Goal: Task Accomplishment & Management: Complete application form

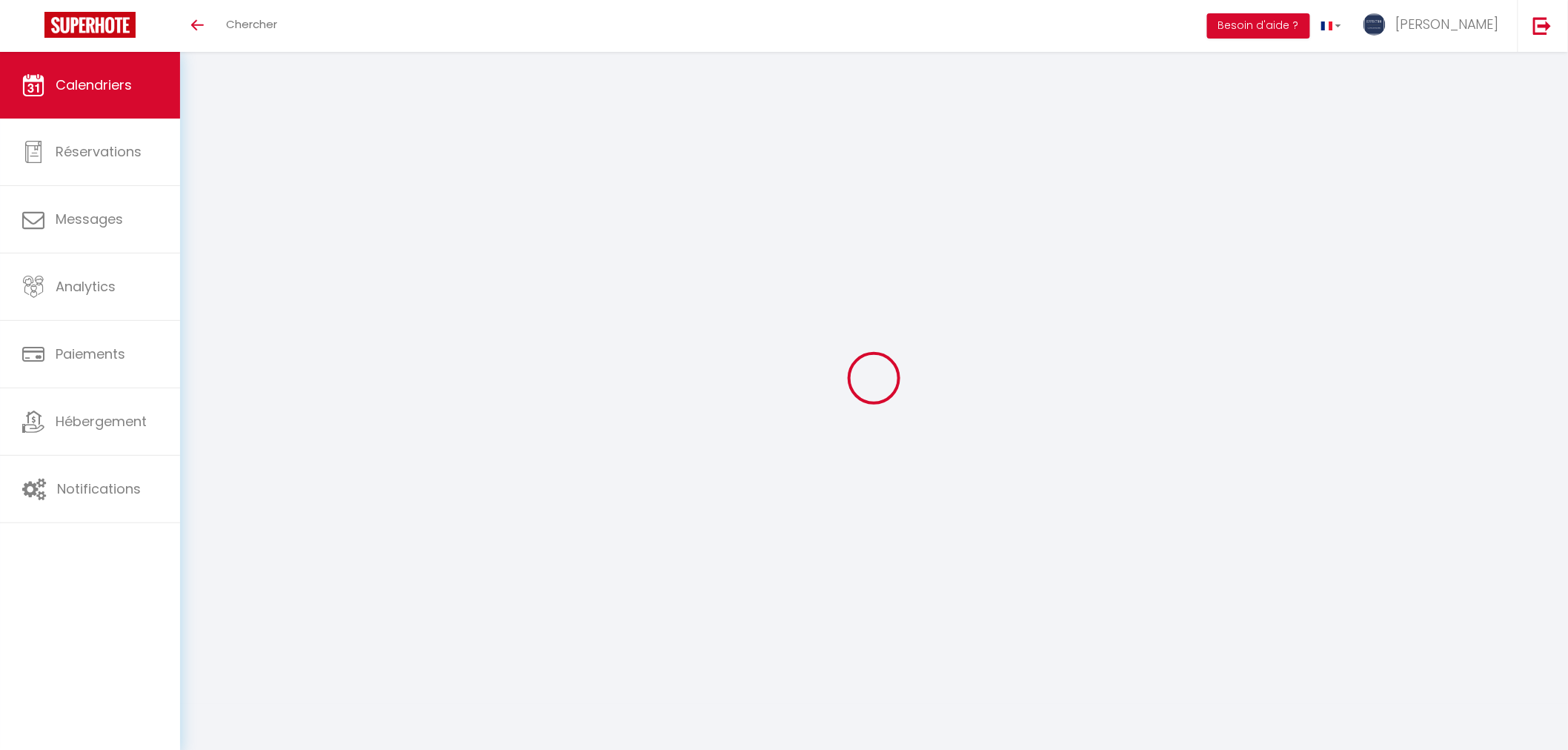
select select
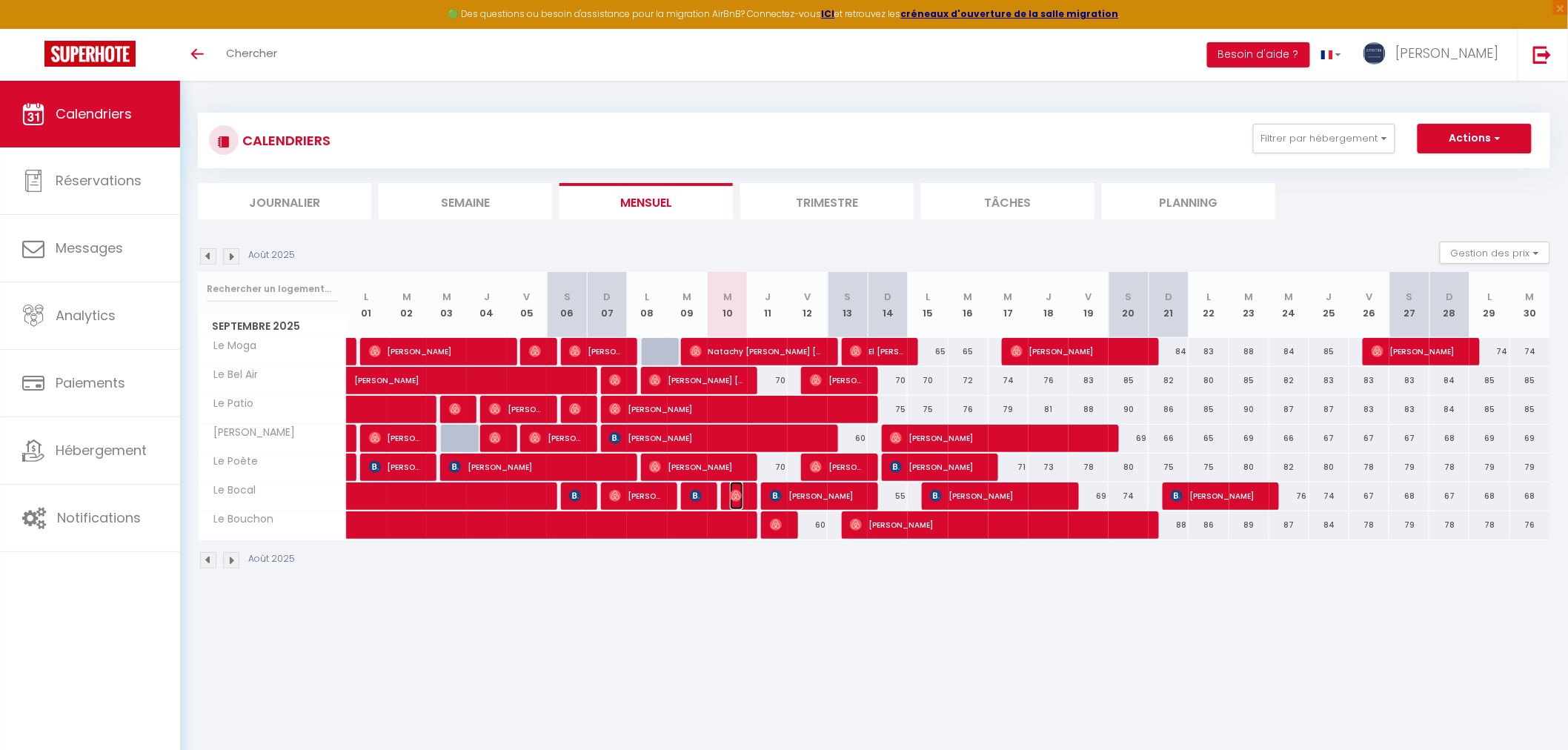
click at [731, 488] on span "[PERSON_NAME]" at bounding box center [736, 496] width 13 height 29
select select "OK"
select select "0"
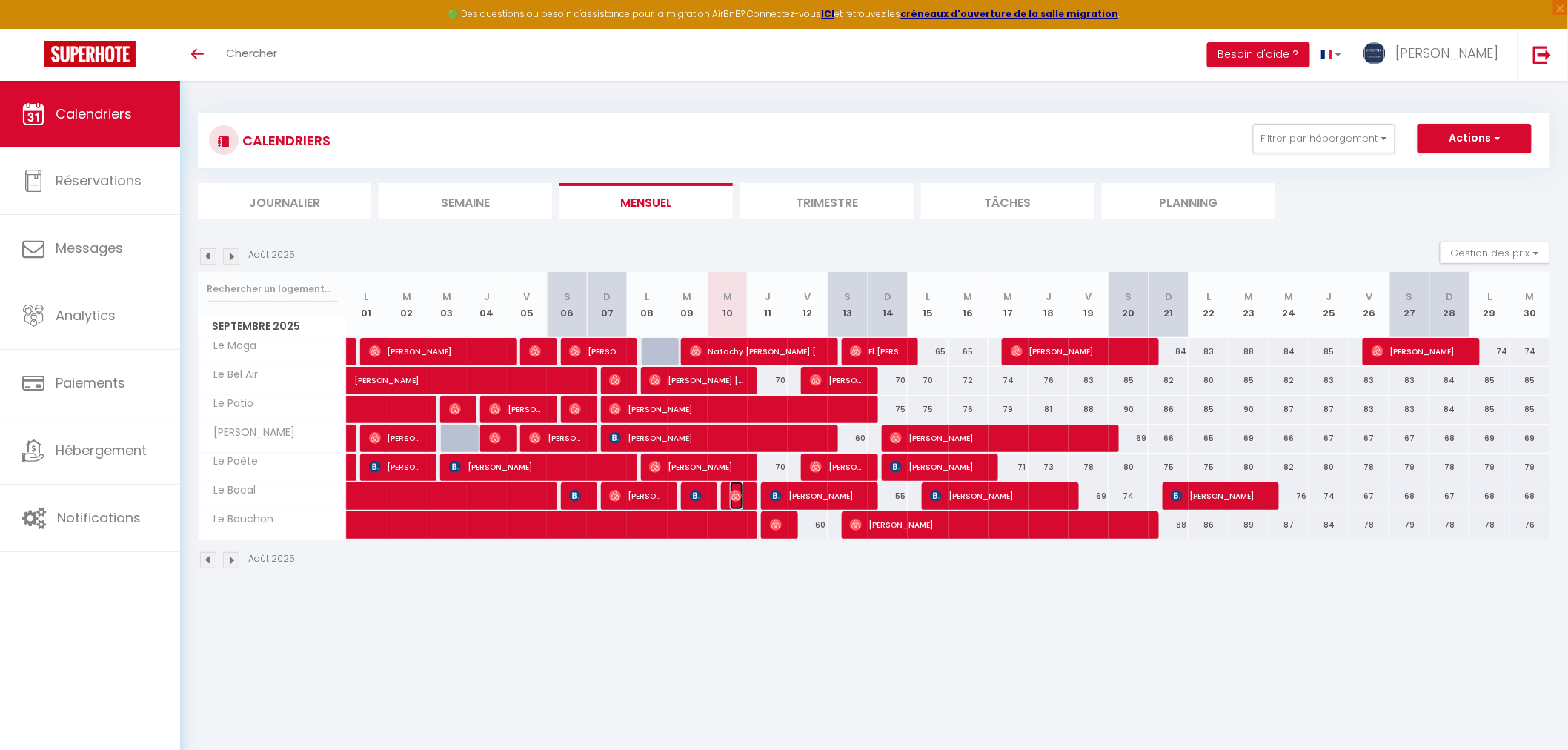
select select "1"
select select
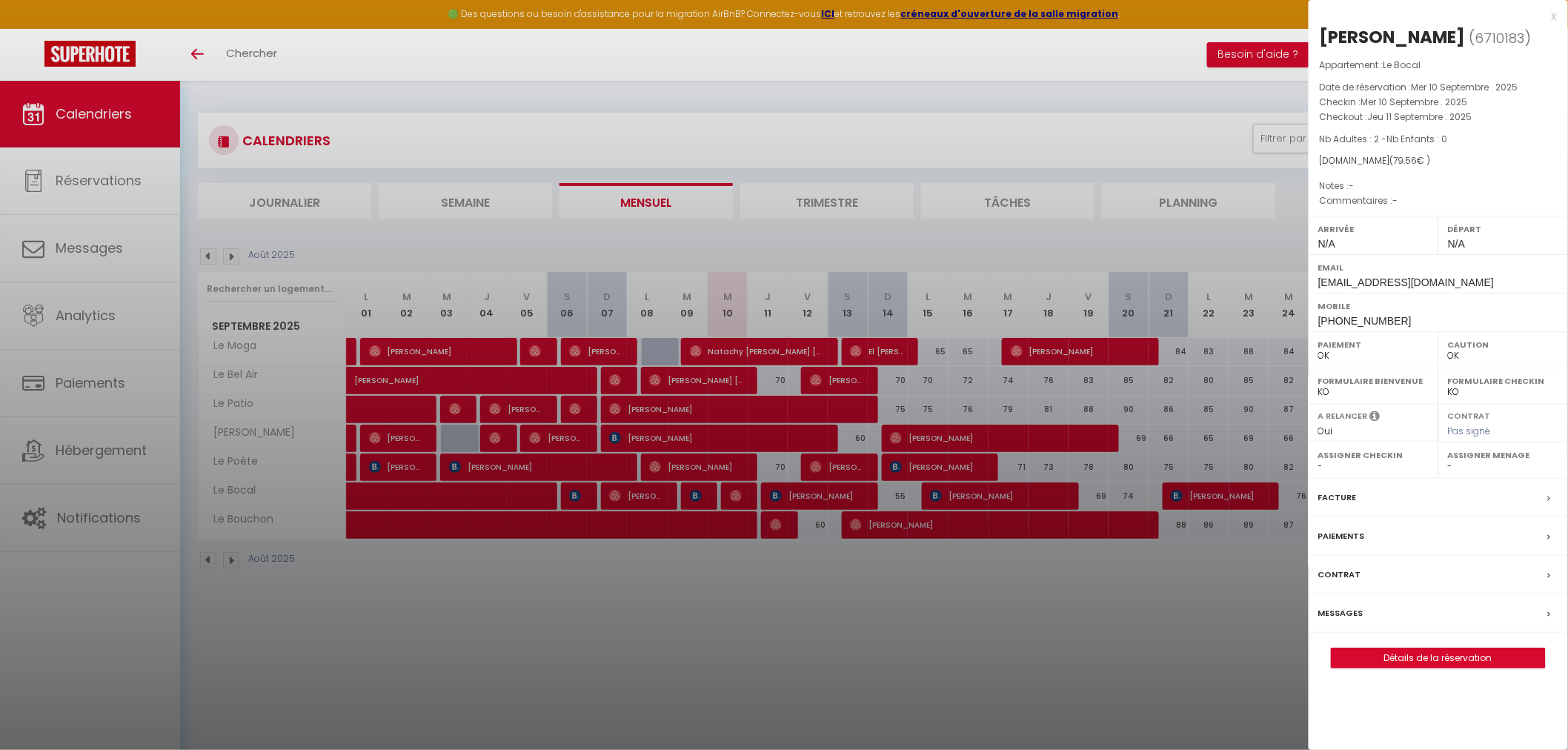
click at [684, 615] on div at bounding box center [784, 375] width 1568 height 750
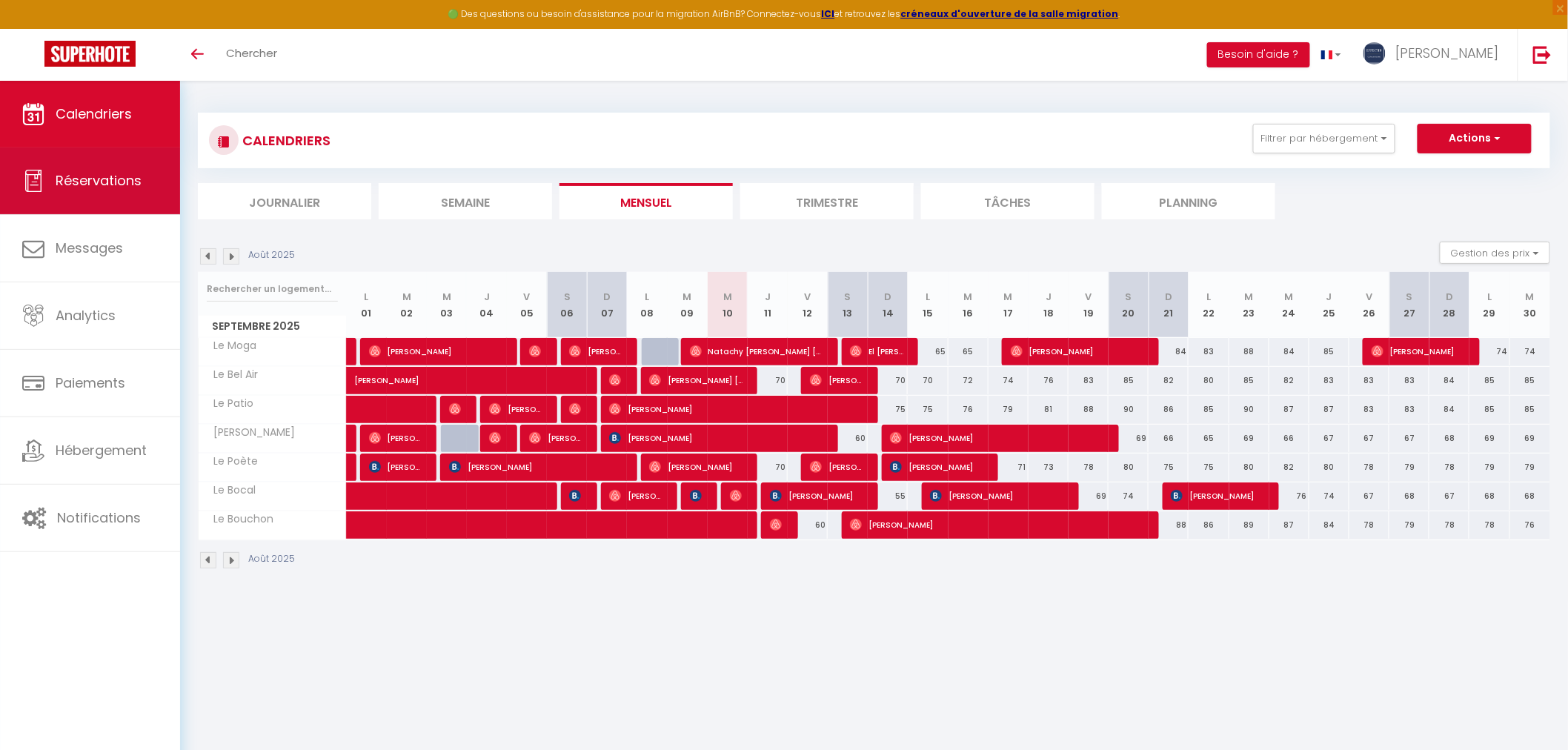
click at [77, 172] on span "Réservations" at bounding box center [98, 180] width 86 height 18
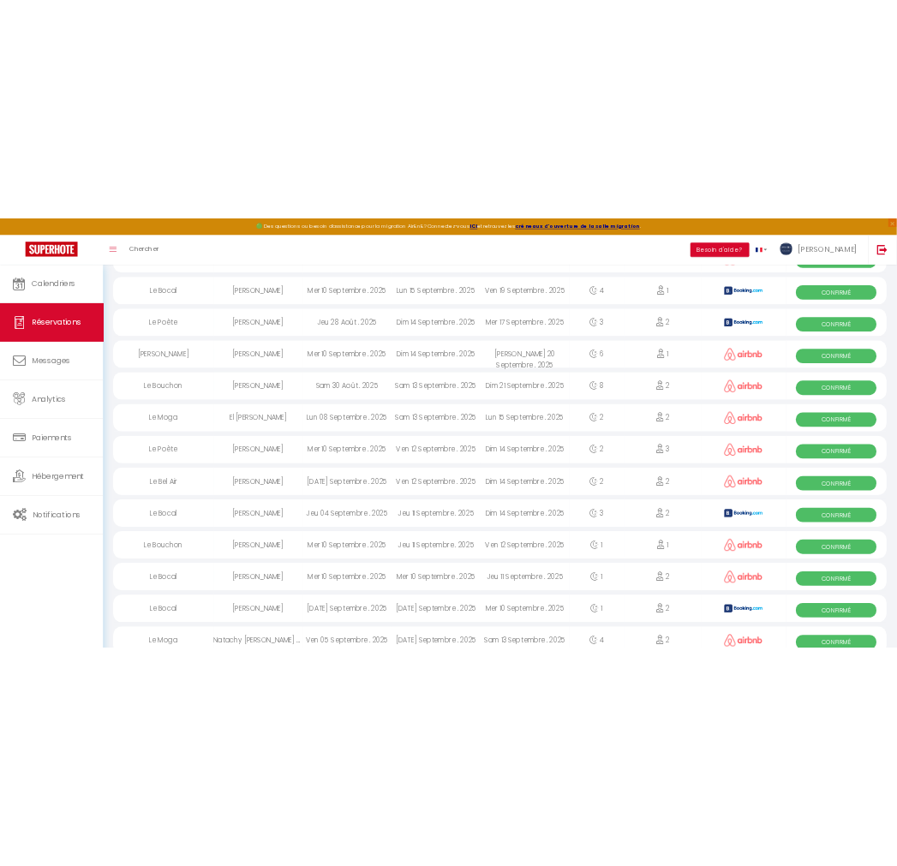
scroll to position [380, 0]
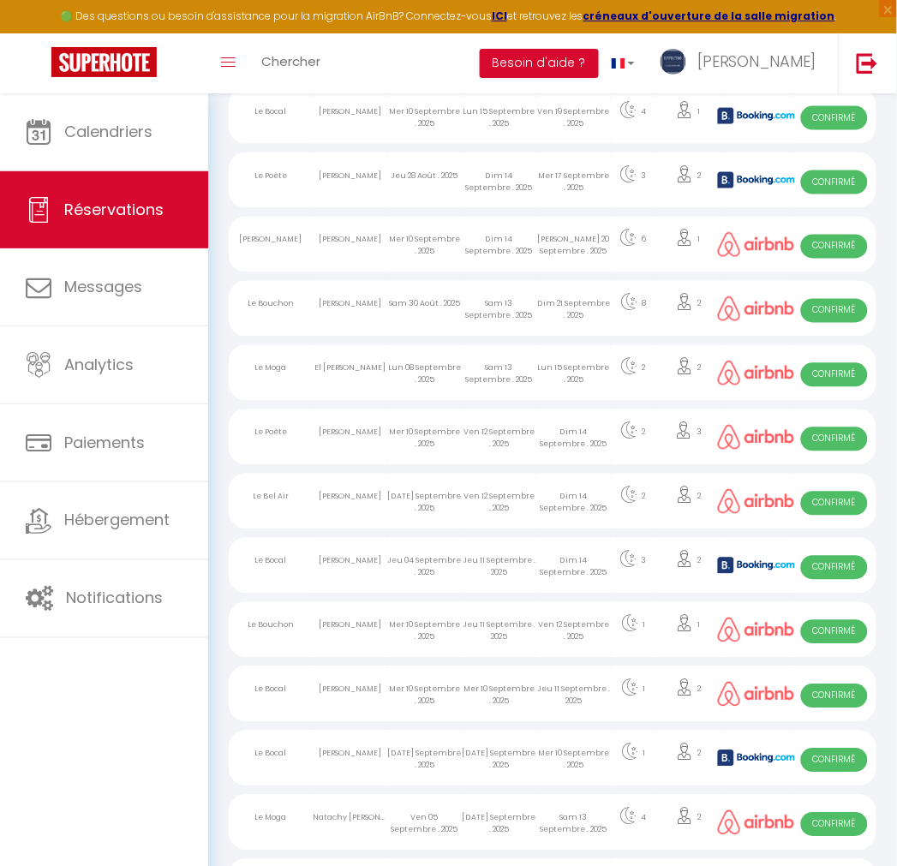
click at [456, 578] on div "Jeu 04 Septembre . 2025" at bounding box center [424, 566] width 75 height 56
select select "OK"
select select "KO"
select select "0"
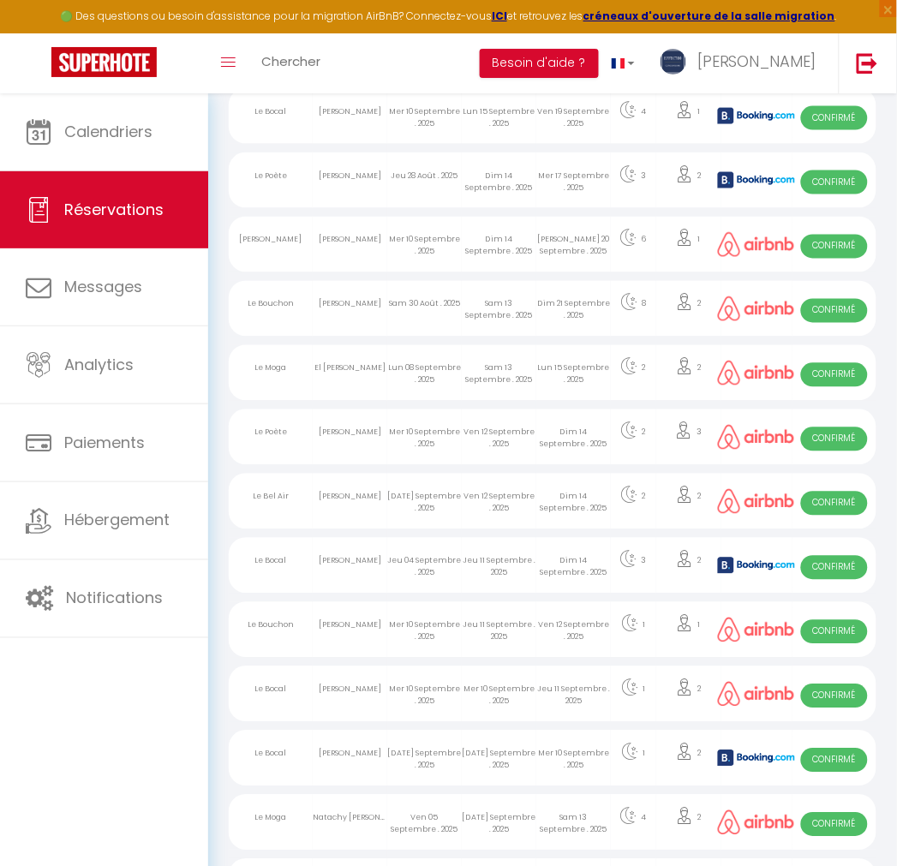
select select "1"
select select
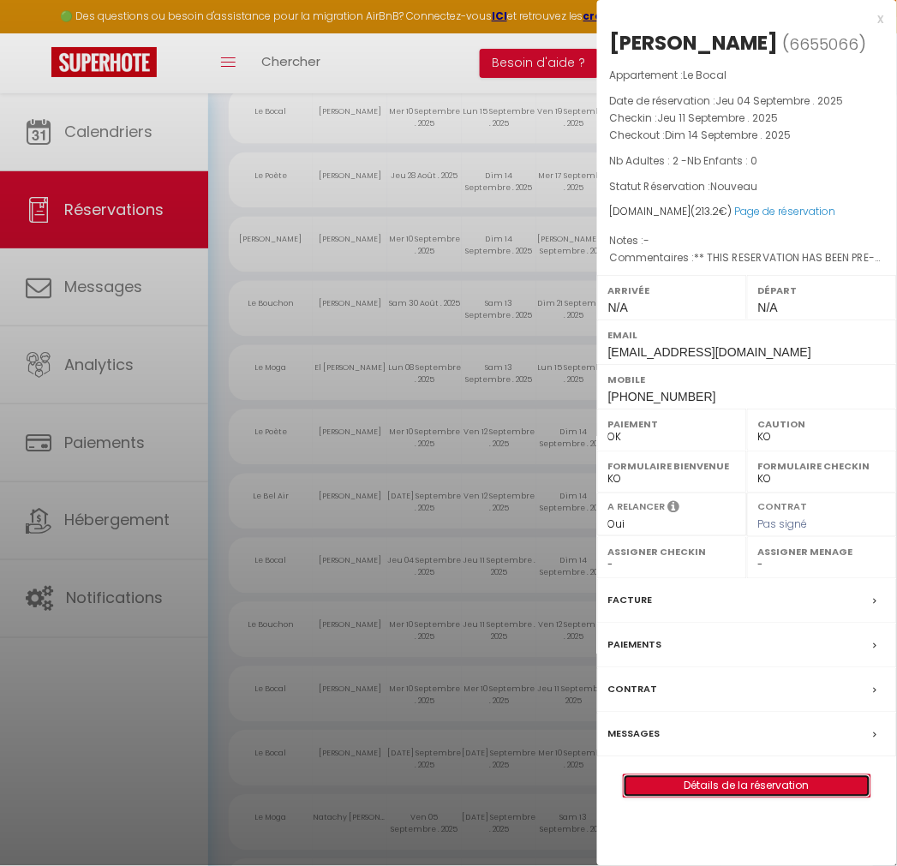
click at [733, 783] on link "Détails de la réservation" at bounding box center [747, 786] width 247 height 22
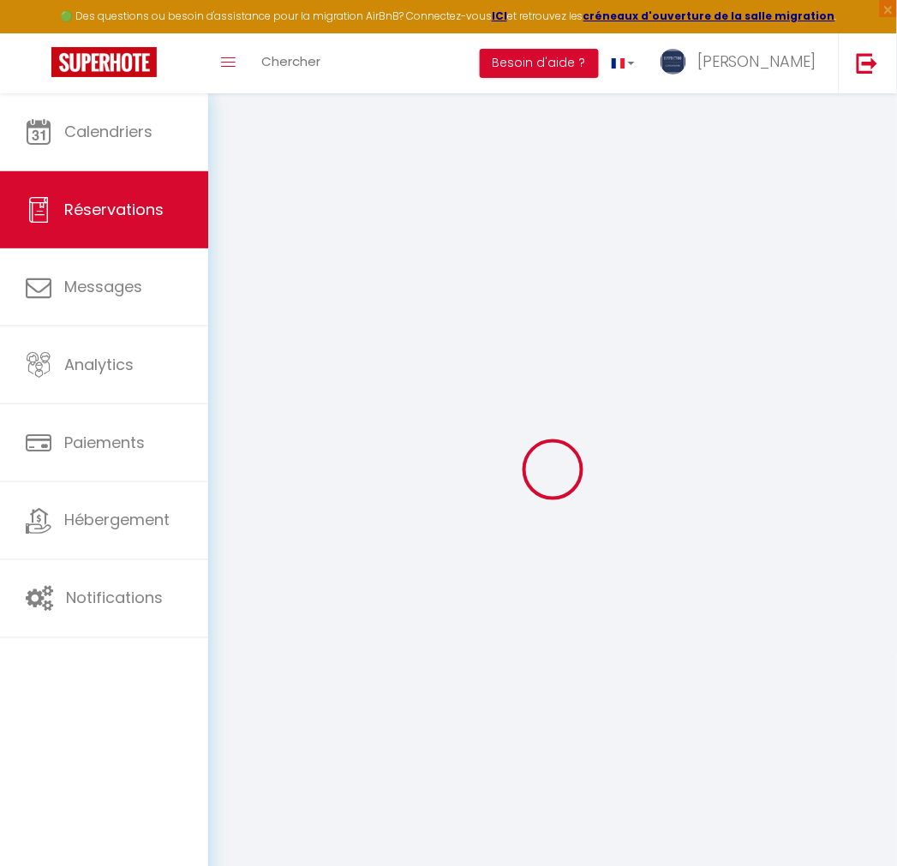
type input "[PERSON_NAME]"
type input "Feitussi"
type input "[EMAIL_ADDRESS][DOMAIN_NAME]"
type input "[PHONE_NUMBER]"
type input "."
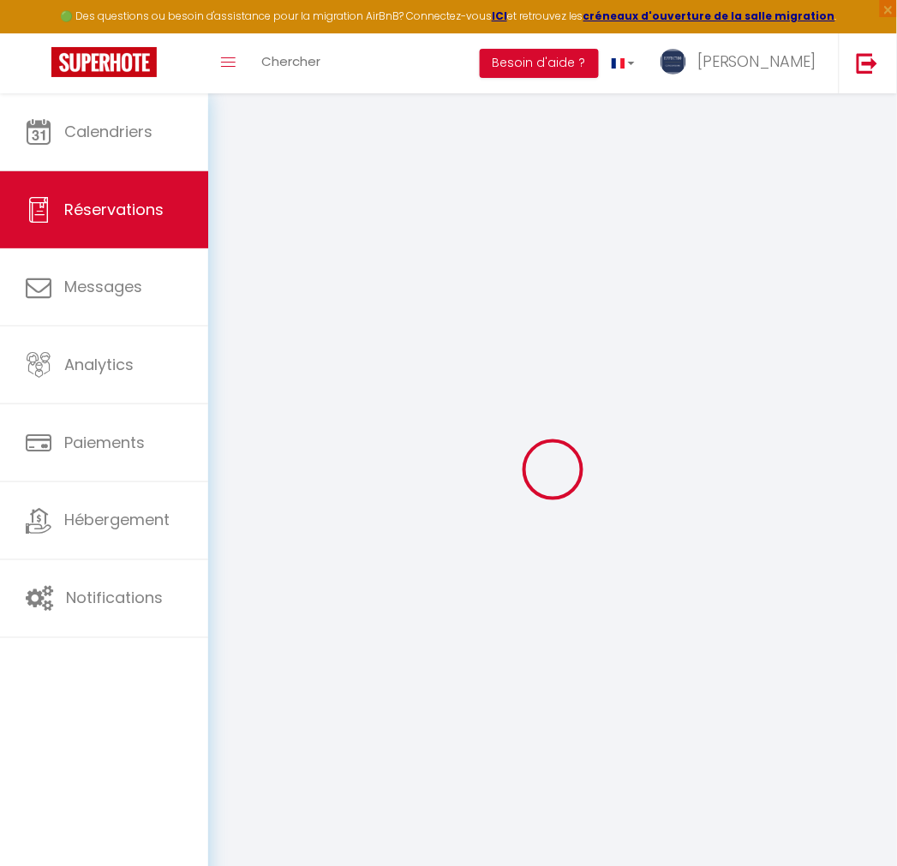
select select "FR"
type input "30.29"
type input "2.98"
select select "63634"
select select "1"
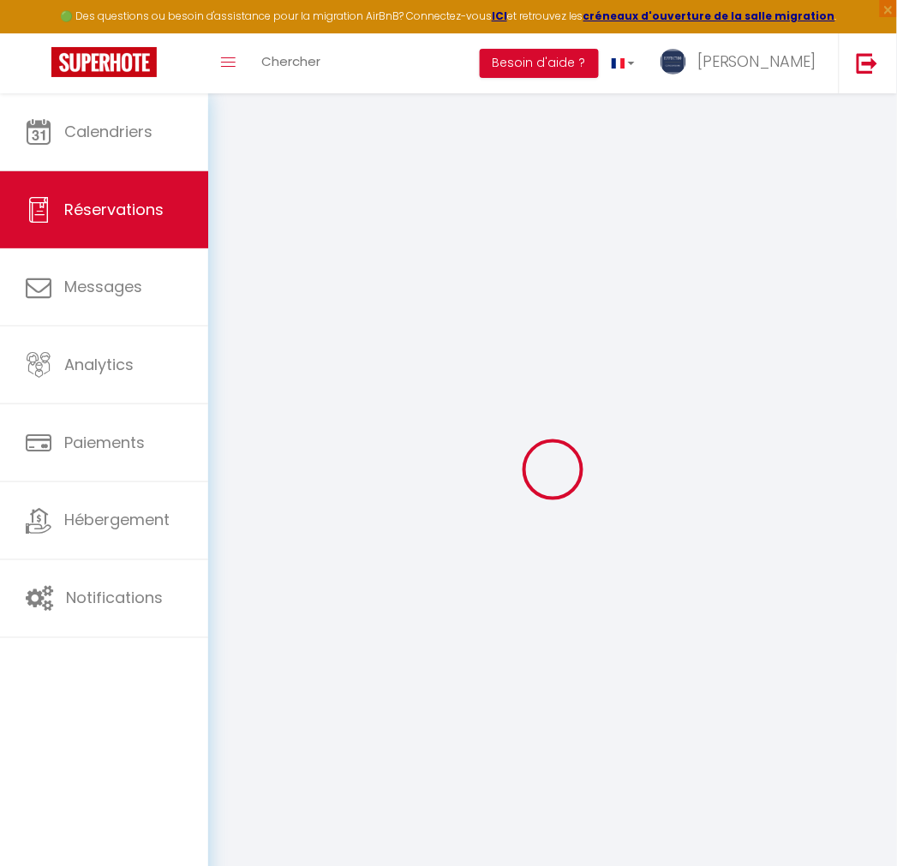
select select
type input "2"
select select "12"
select select
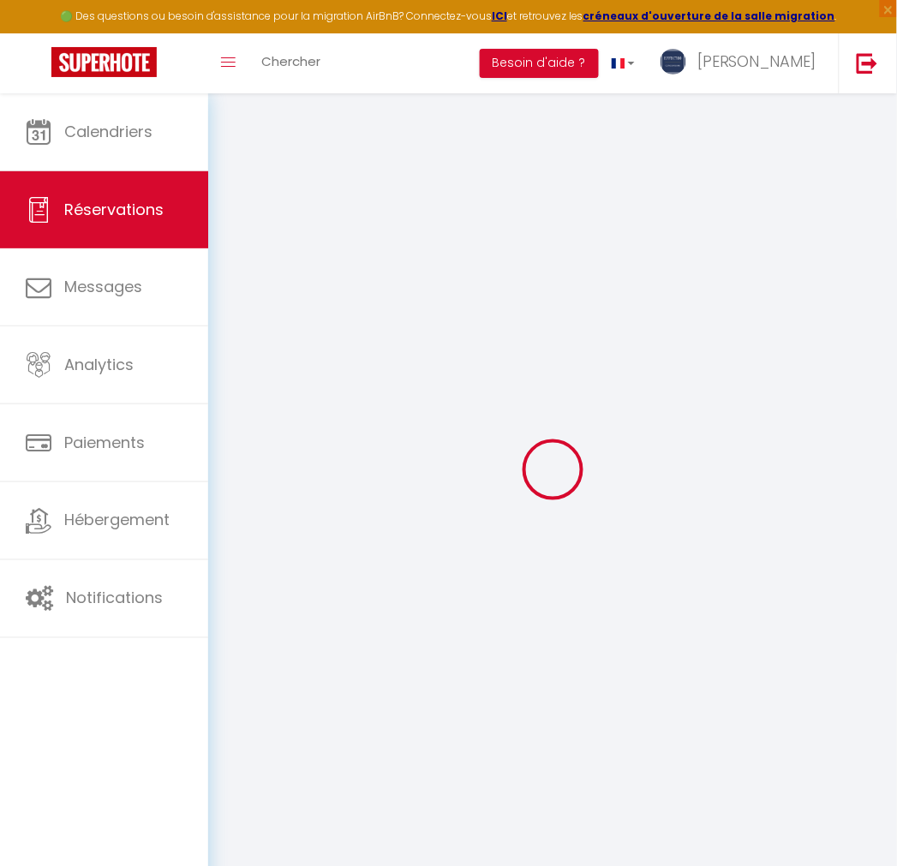
type input "171.95"
checkbox input "false"
type input "0"
select select "2"
type input "0"
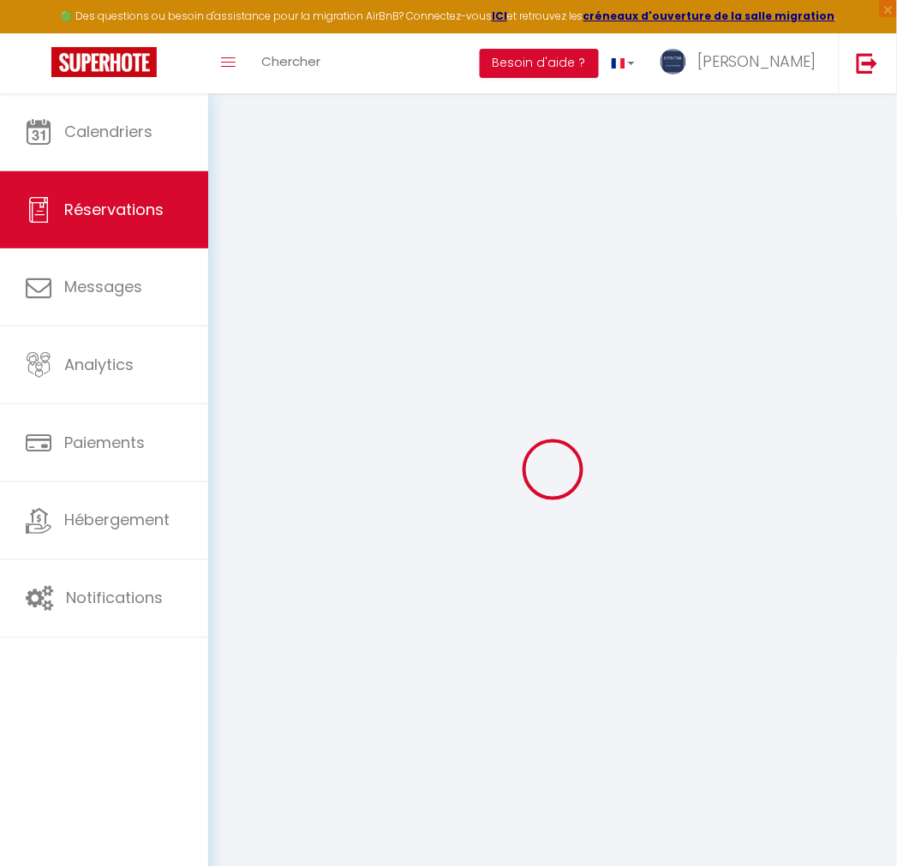
type input "0"
select select
select select "14"
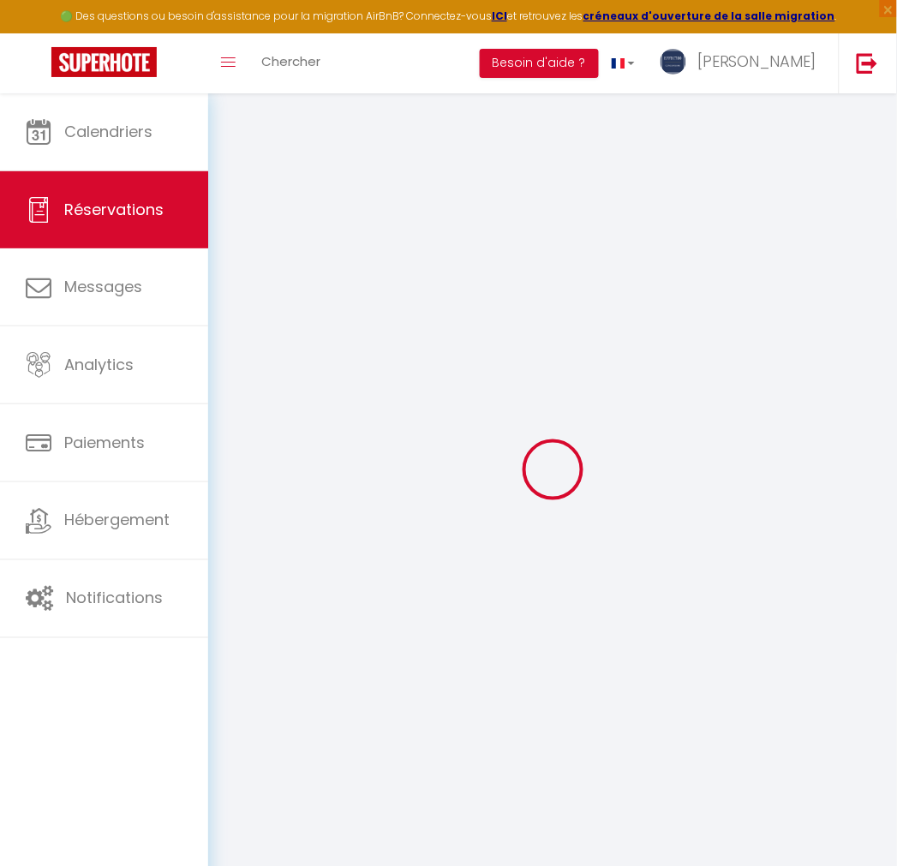
checkbox input "false"
select select
checkbox input "false"
select select
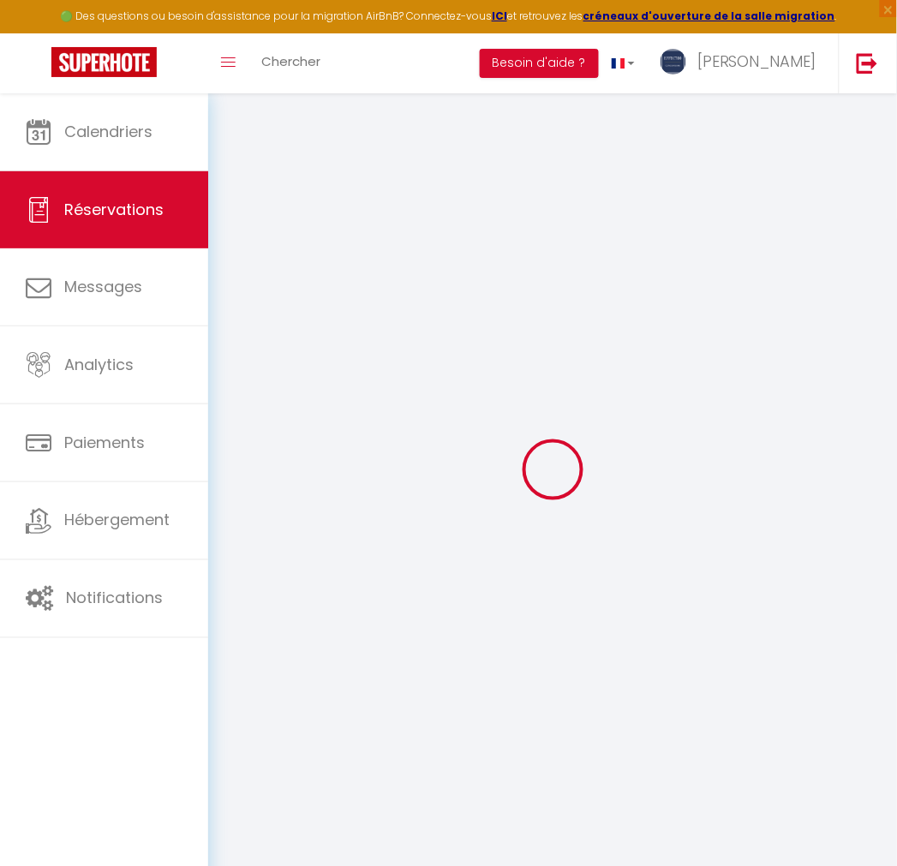
select select
checkbox input "false"
type textarea "** THIS RESERVATION HAS BEEN PRE-PAID ** Reservation has a cancellation grace p…"
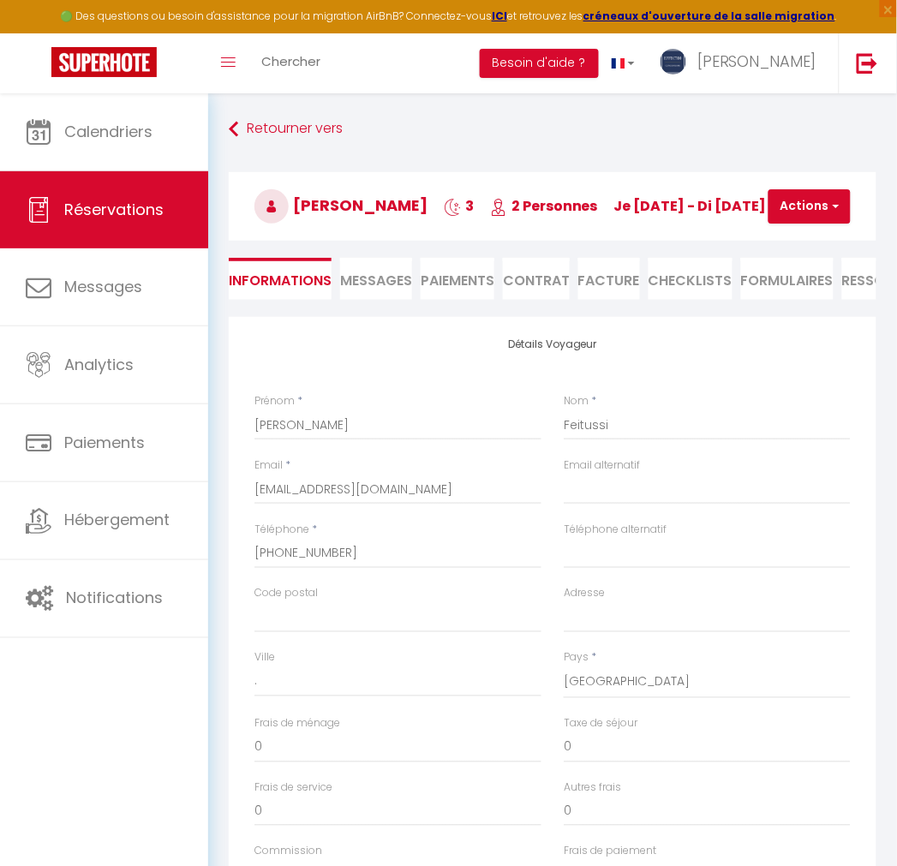
type input "30"
type input "11.25"
select select
checkbox input "false"
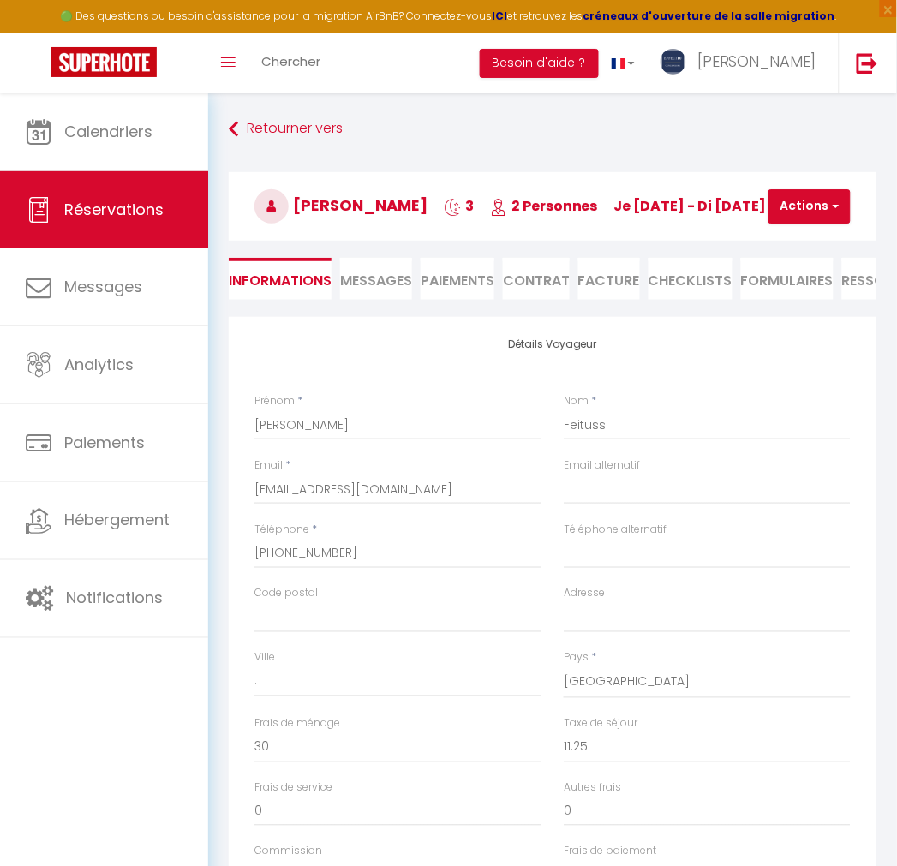
select select
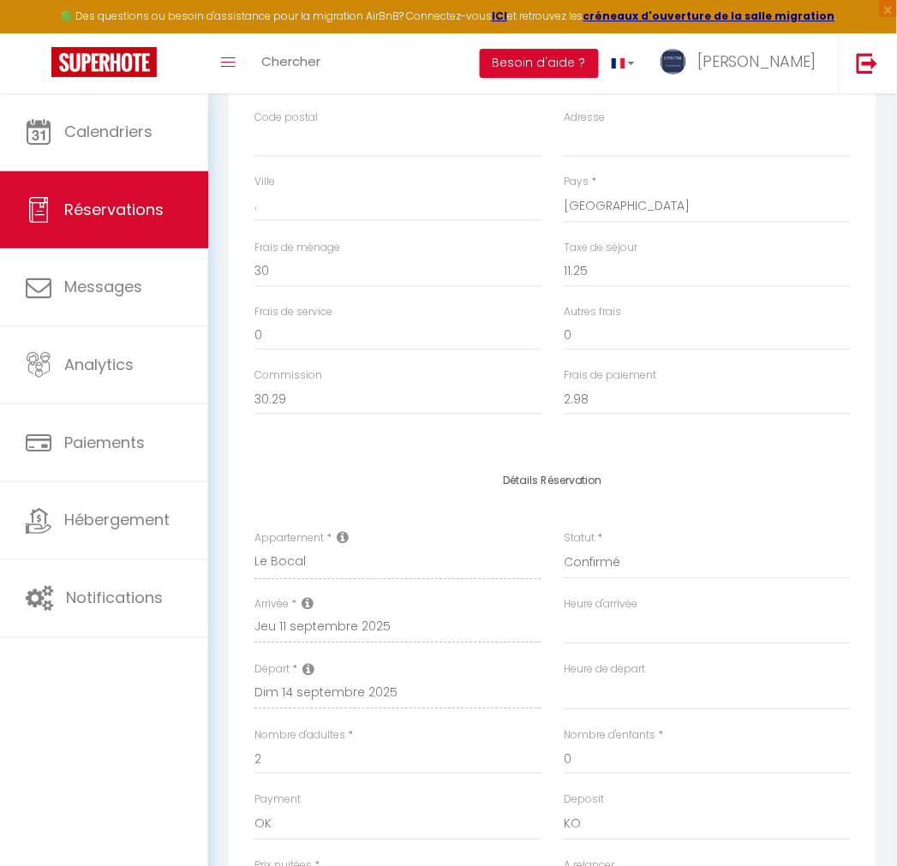
scroll to position [571, 0]
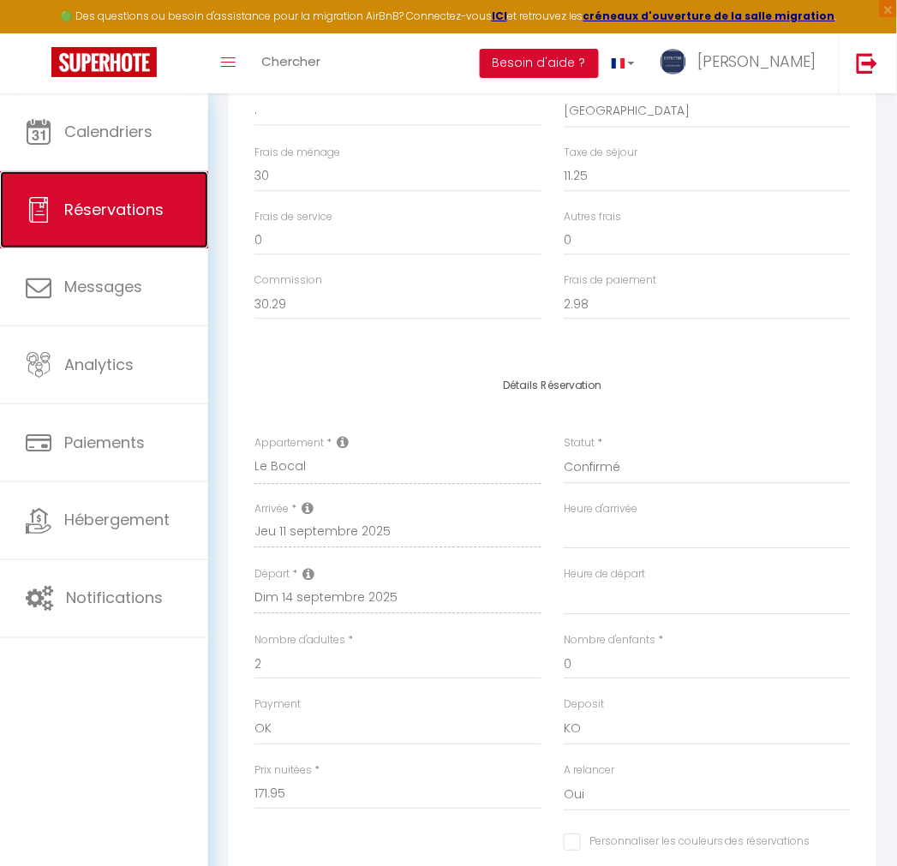
click at [75, 194] on link "Réservations" at bounding box center [104, 209] width 208 height 77
select select "not_cancelled"
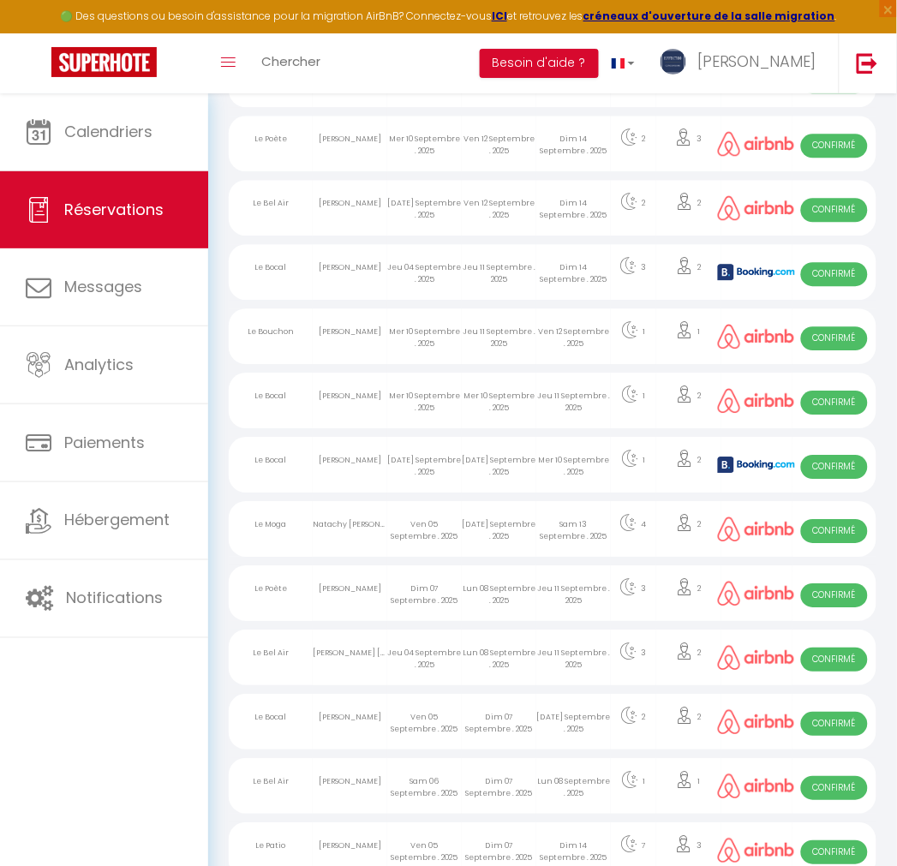
scroll to position [566, 0]
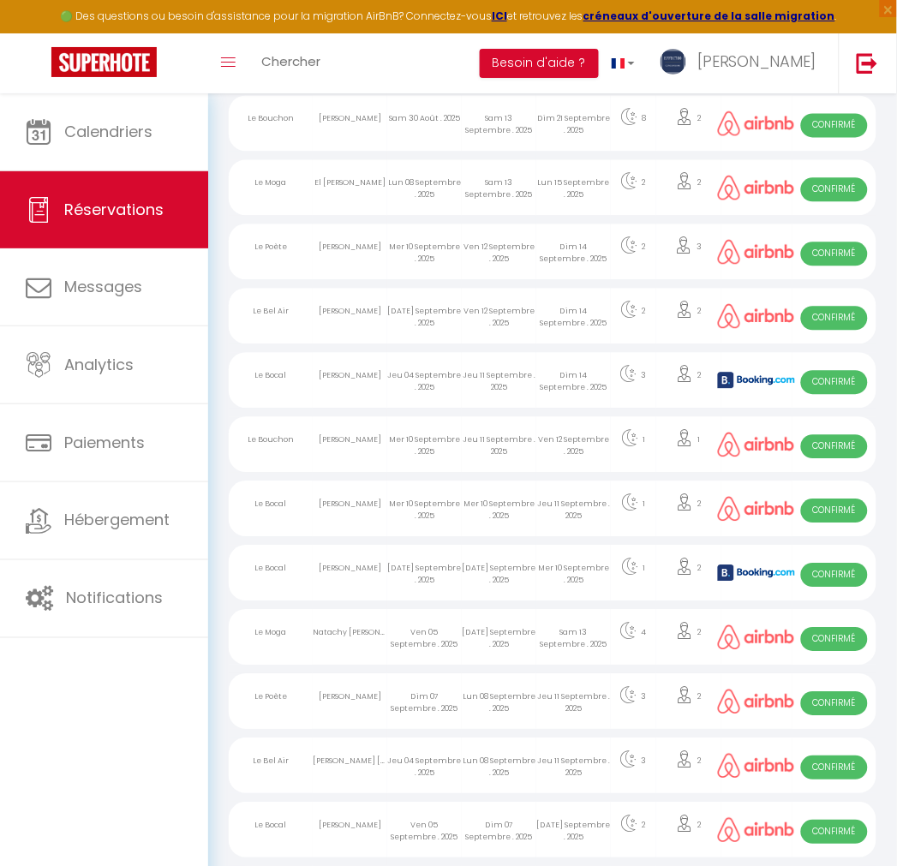
click at [467, 382] on div "Jeu 11 Septembre . 2025" at bounding box center [499, 381] width 75 height 56
select select "OK"
select select "KO"
select select "0"
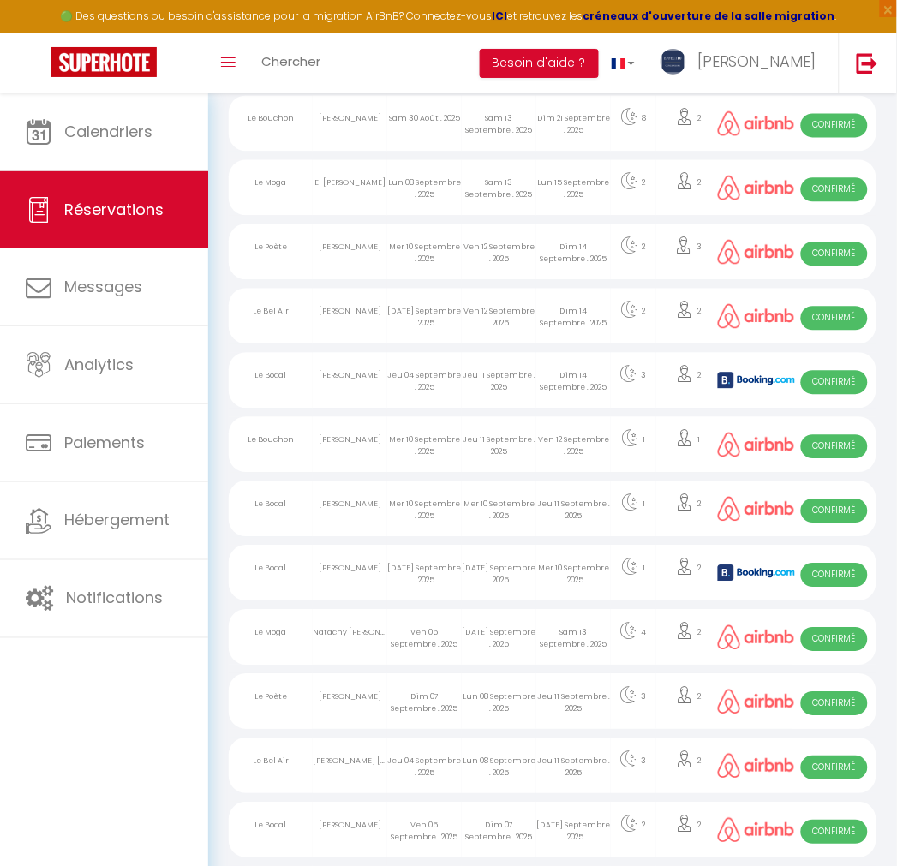
select select "1"
select select
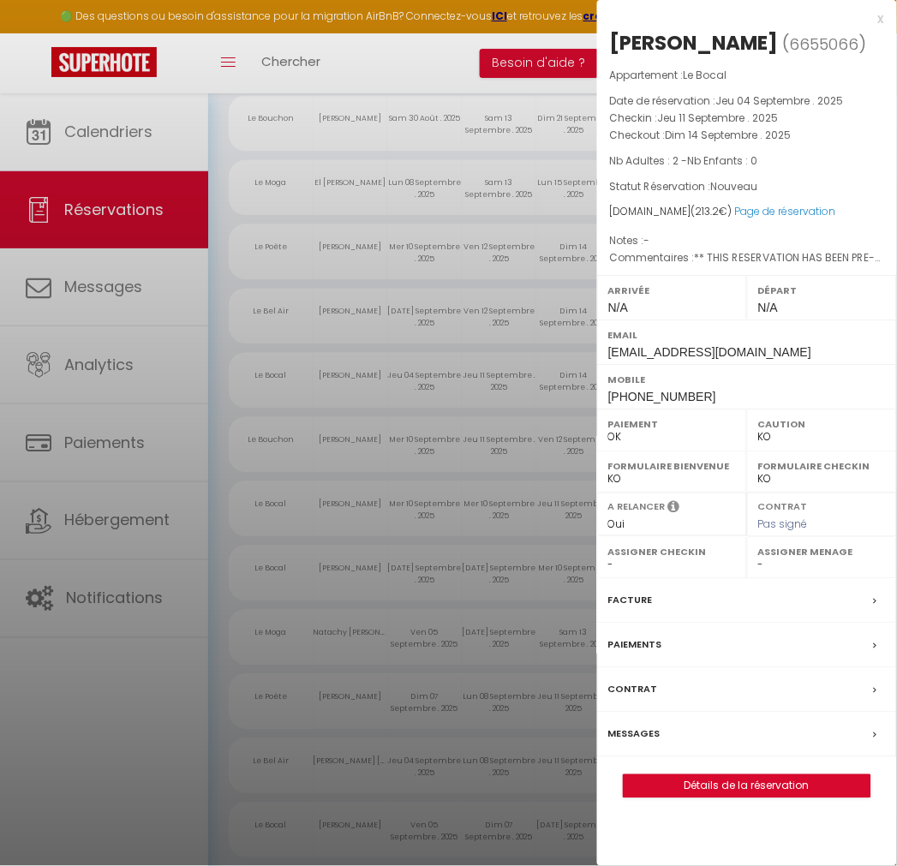
click at [492, 454] on div at bounding box center [448, 433] width 897 height 866
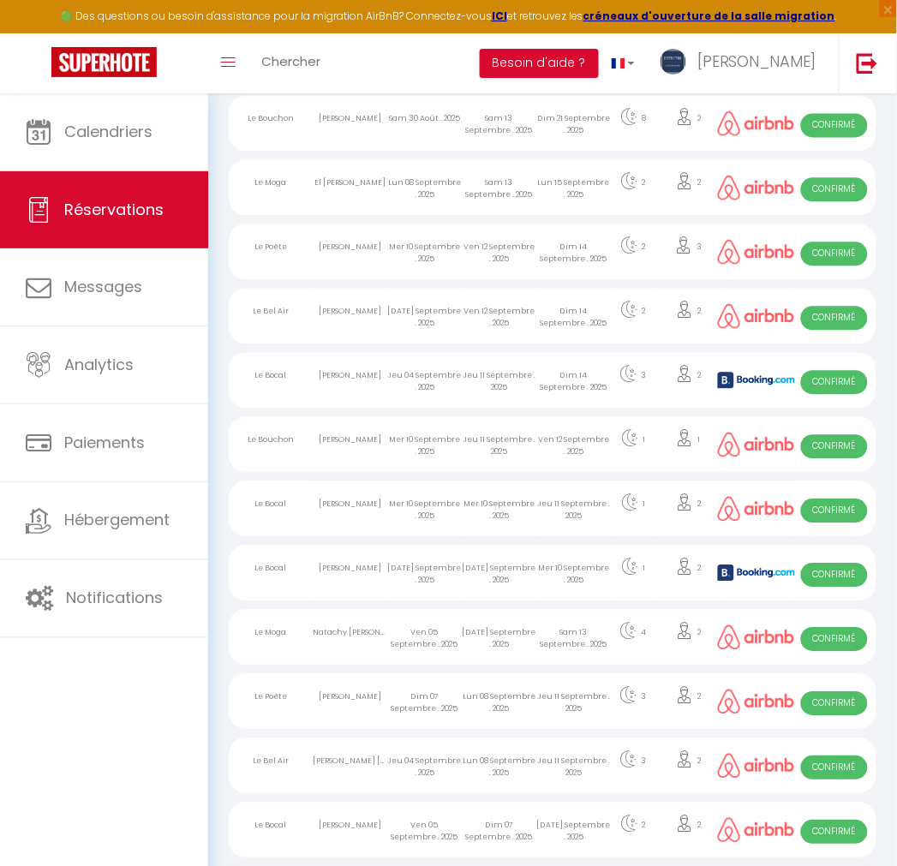
click at [512, 447] on div "Jeu 11 Septembre . 2025" at bounding box center [499, 445] width 75 height 56
select select "OK"
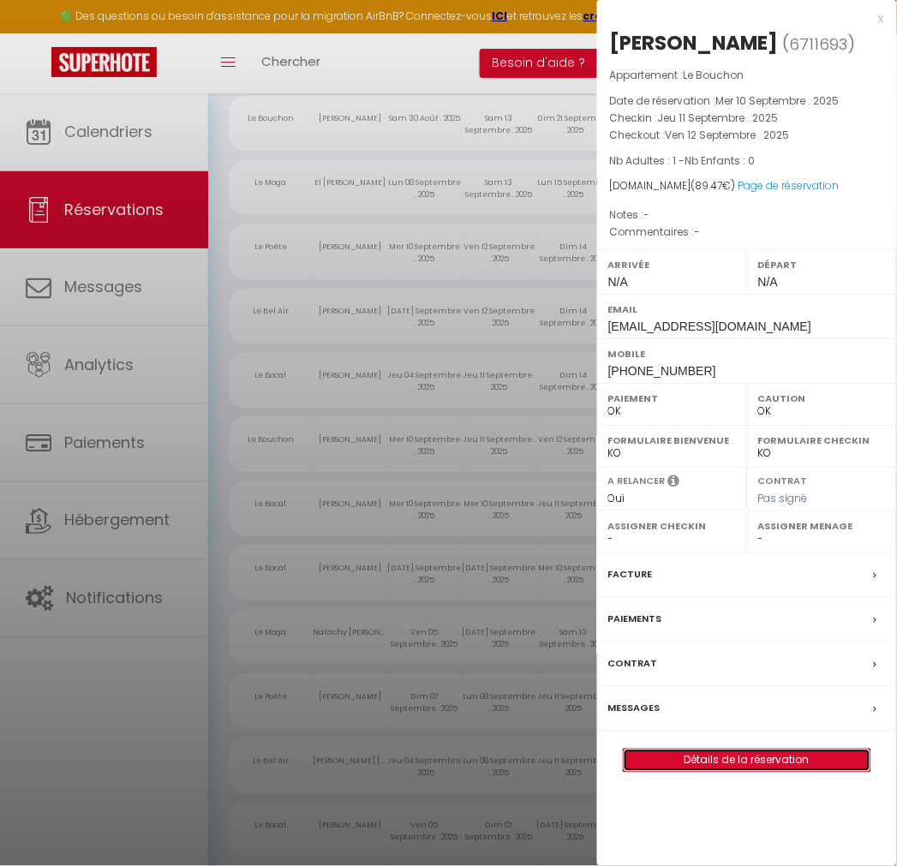
click at [712, 764] on link "Détails de la réservation" at bounding box center [747, 761] width 247 height 22
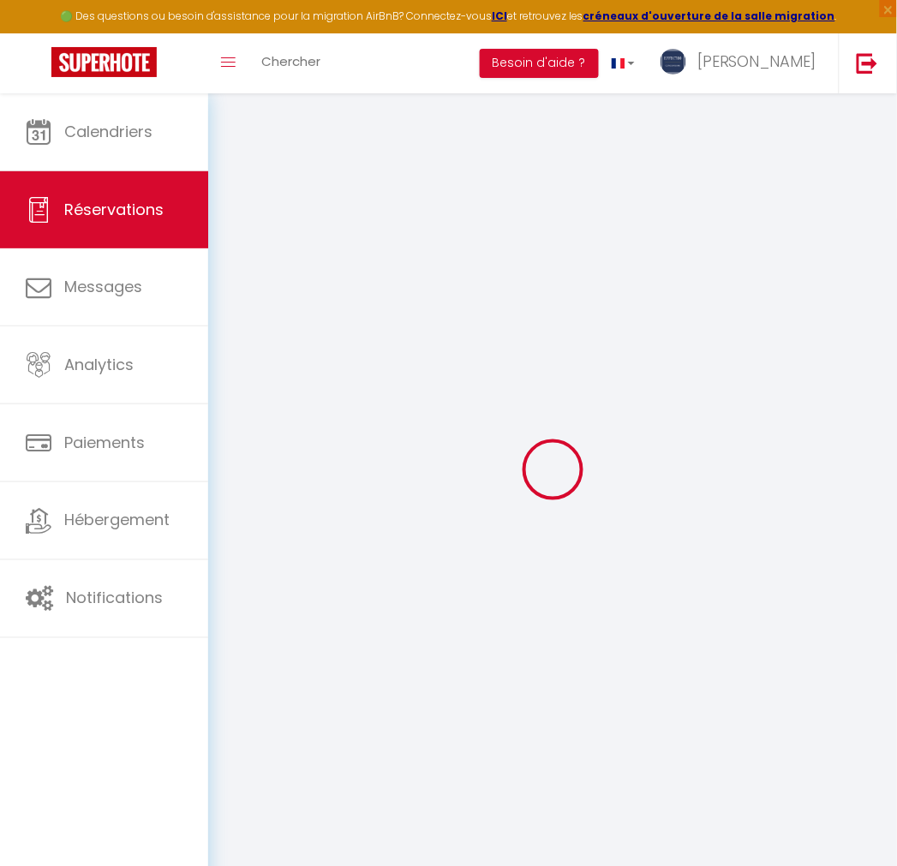
type input "[PERSON_NAME]"
type input "Bachy"
type input "[EMAIL_ADDRESS][DOMAIN_NAME]"
type input "[PHONE_NUMBER]"
select select
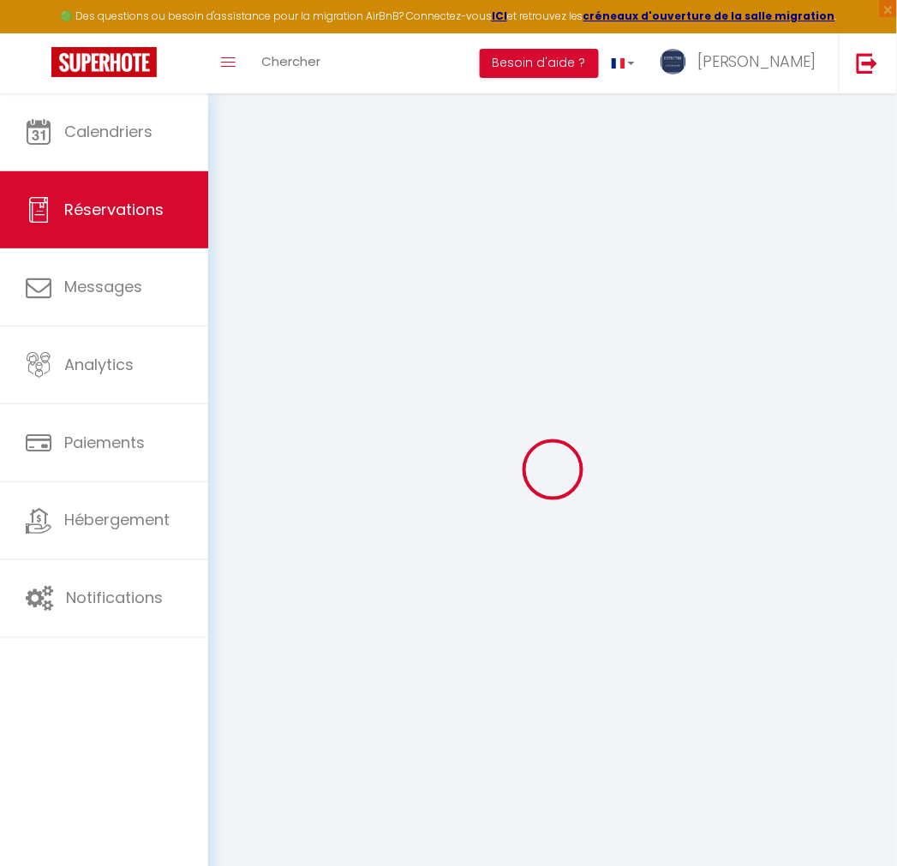
type input "13.07"
select select "38959"
select select "1"
select select
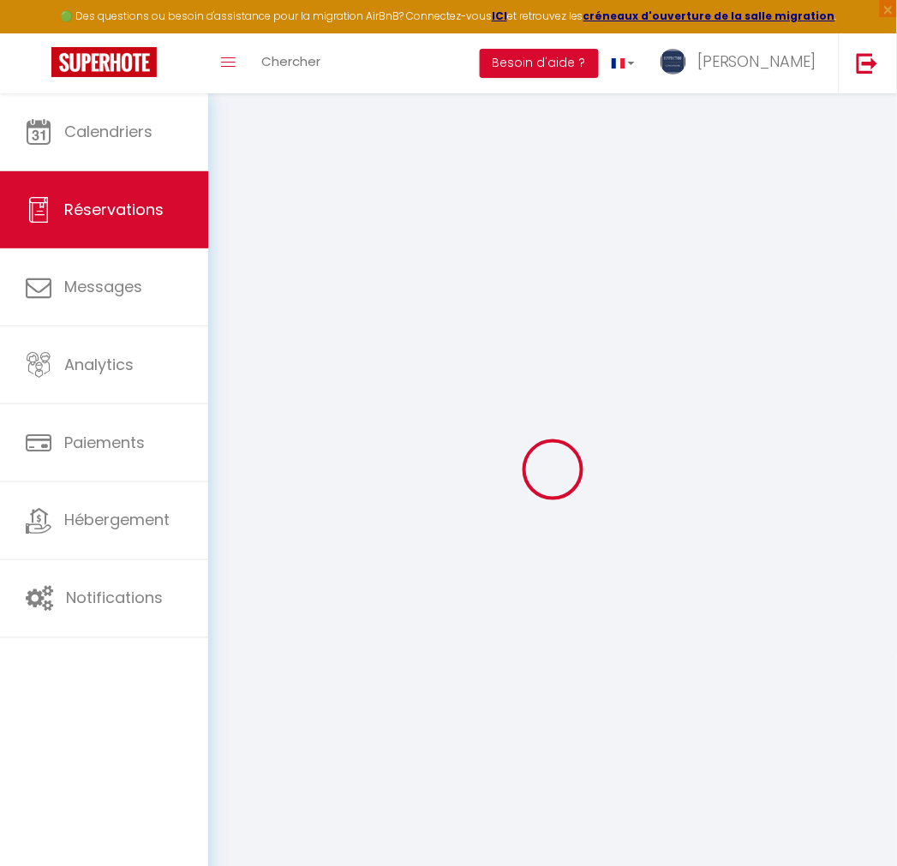
type input "1"
select select "12"
select select
type input "60"
checkbox input "false"
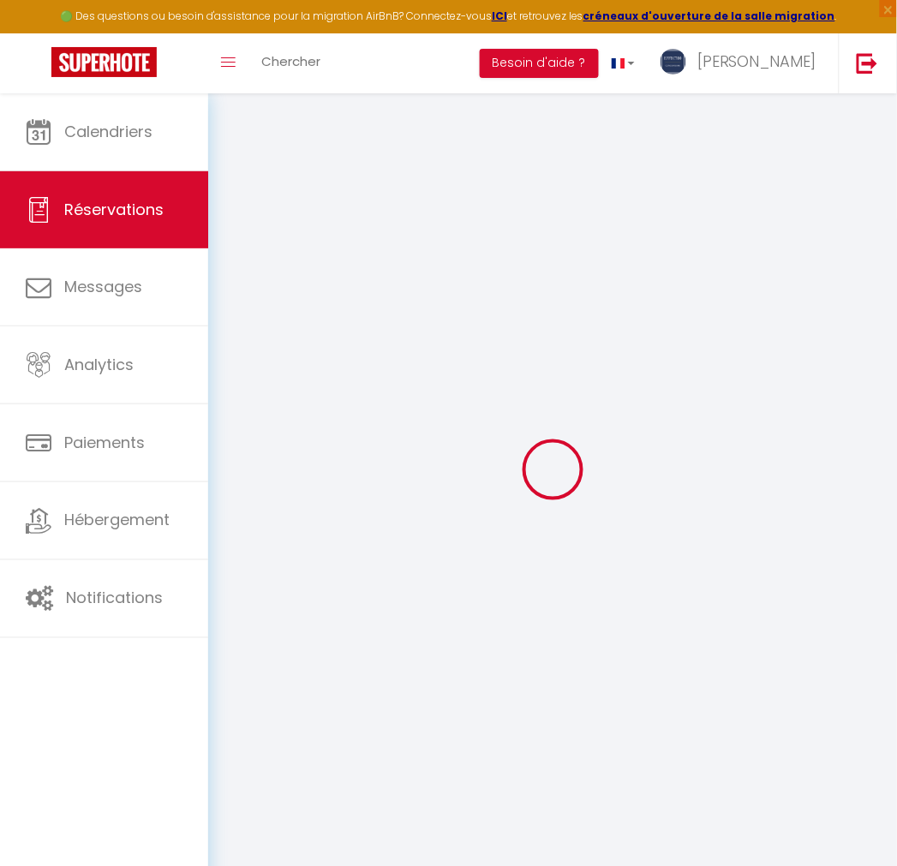
type input "0"
select select "1"
type input "0"
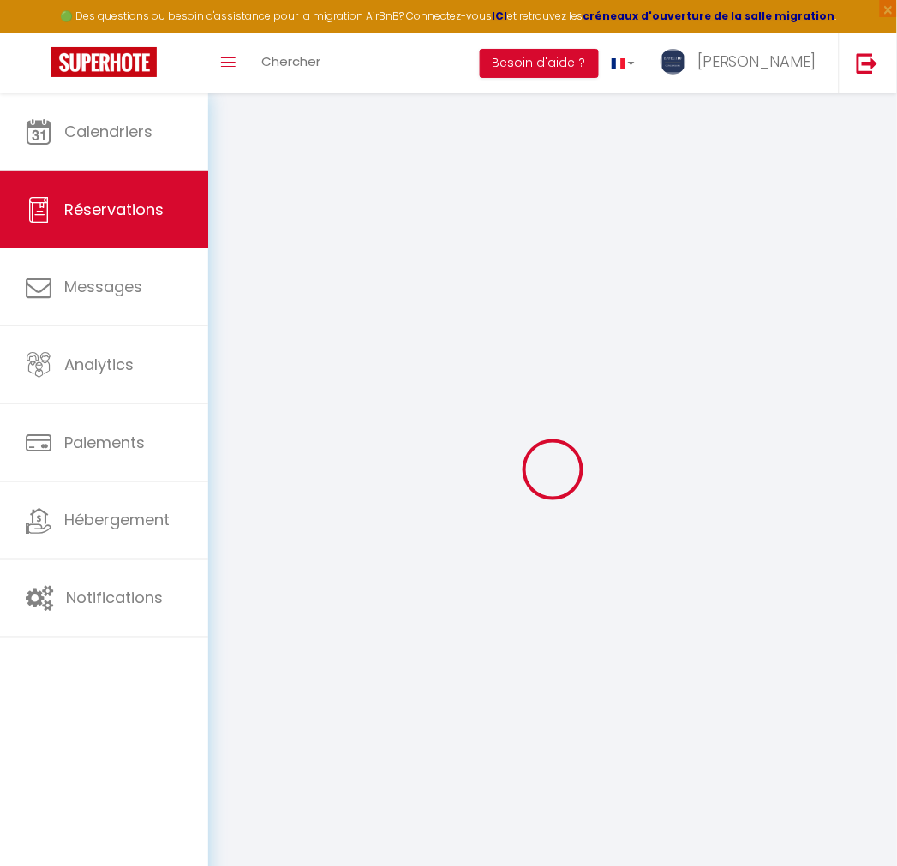
select select
select select "15"
checkbox input "false"
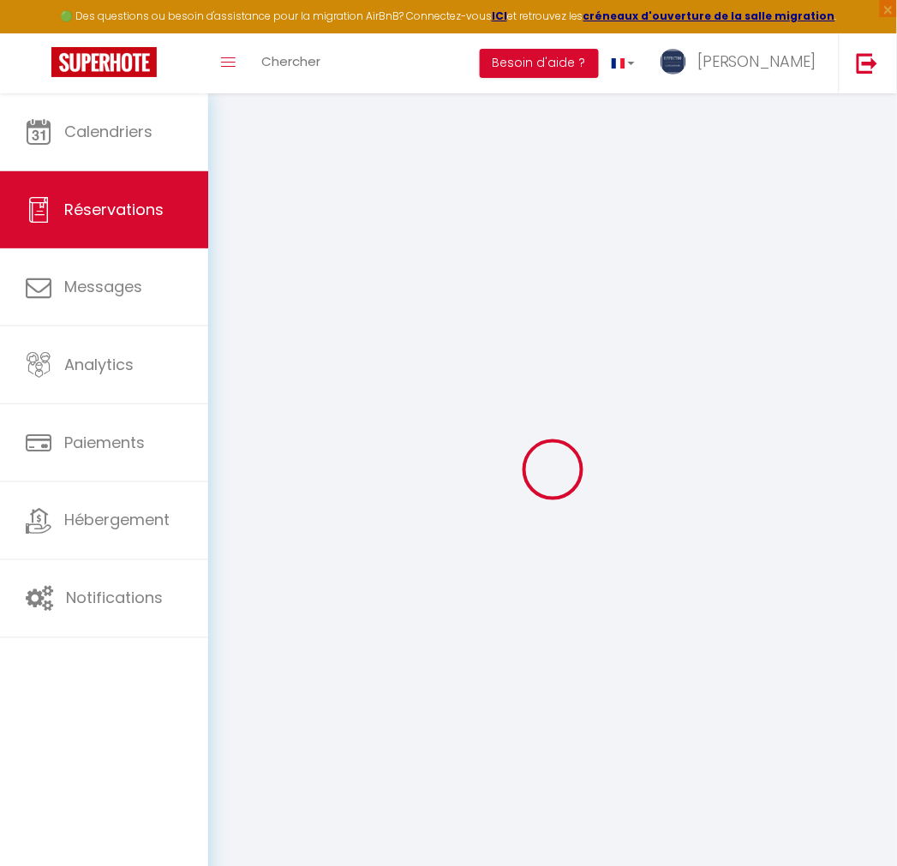
select select
checkbox input "false"
select select
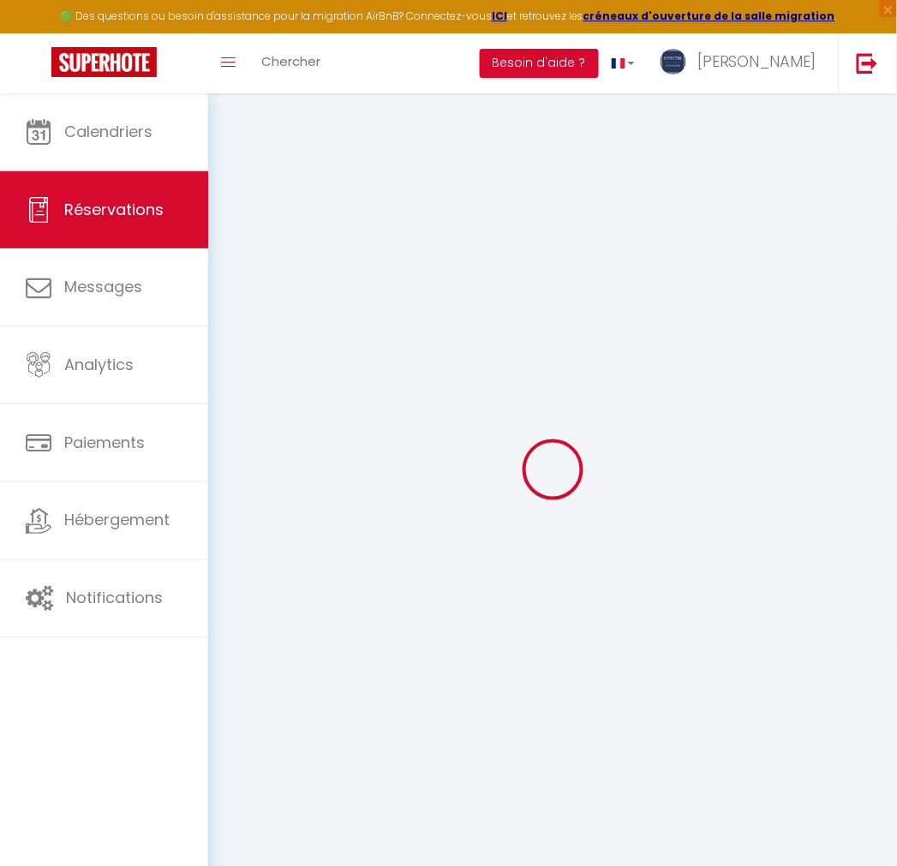
select select
checkbox input "false"
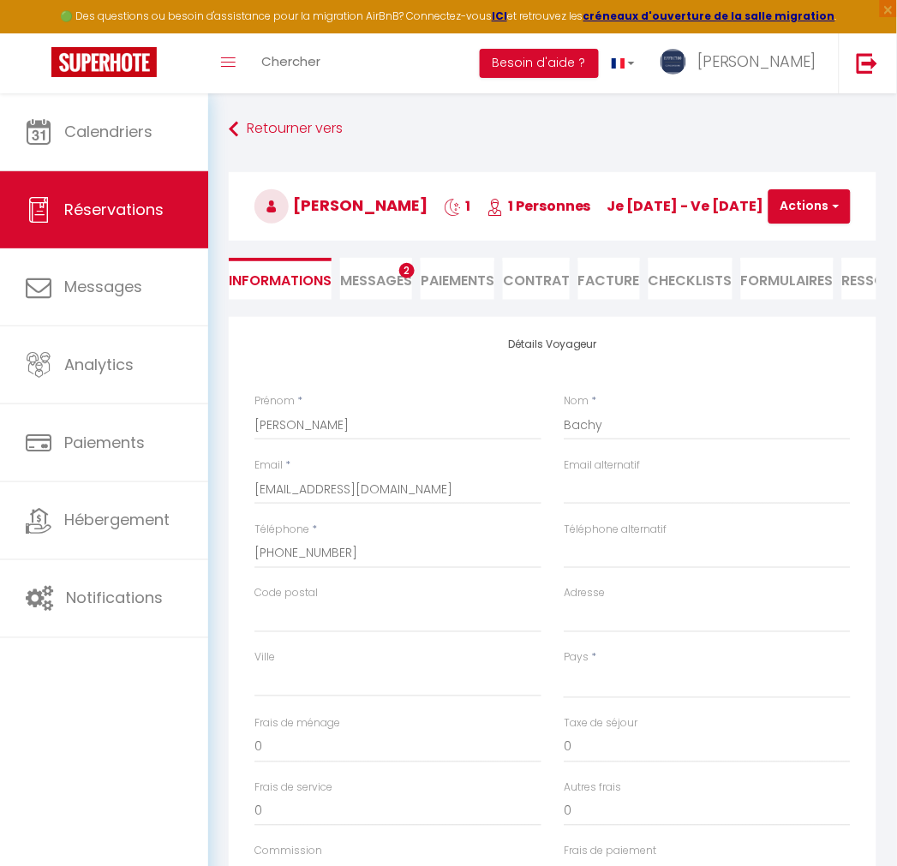
select select
type input "25"
type input "4.47"
select select
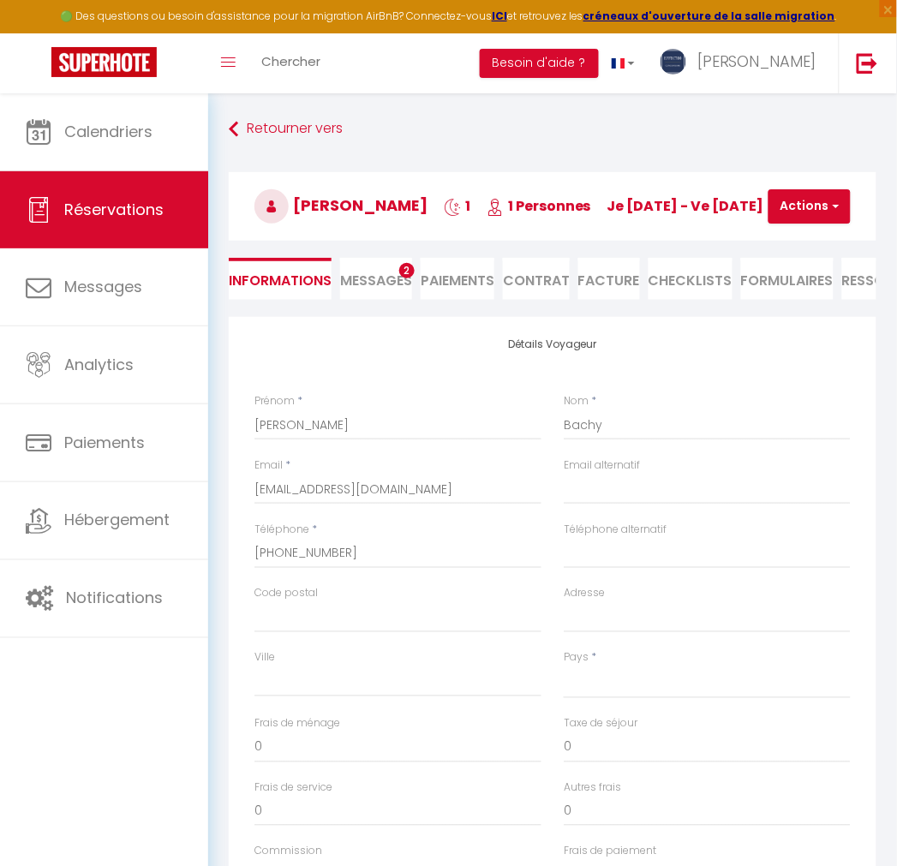
checkbox input "false"
select select
checkbox input "false"
select select
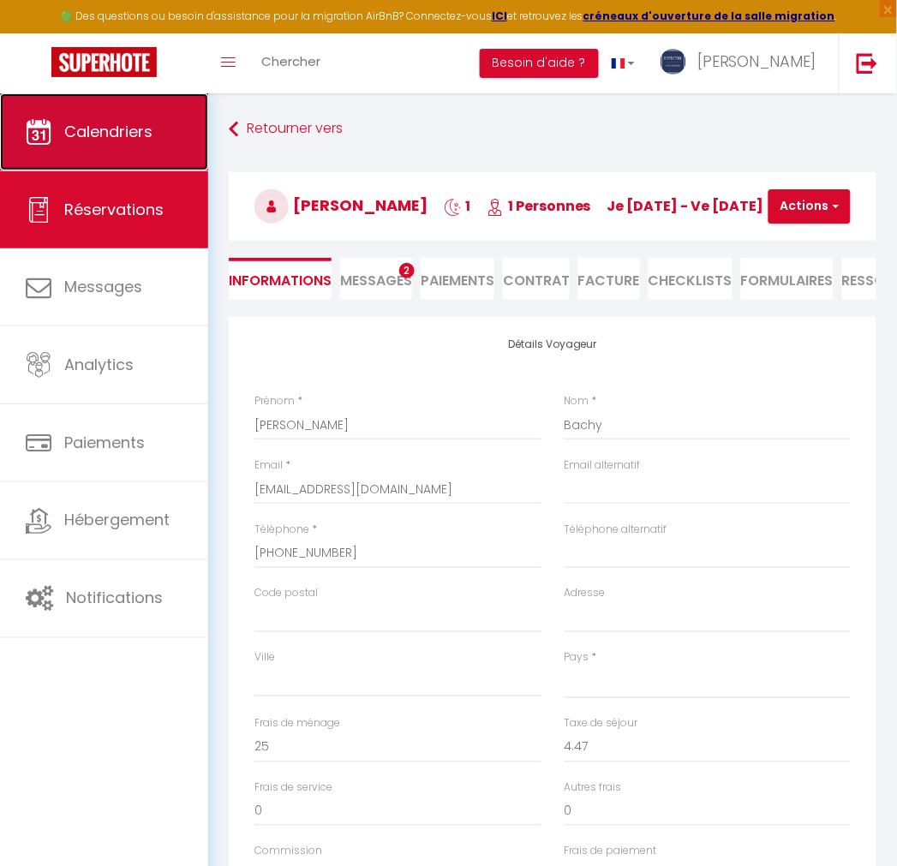
click at [155, 135] on link "Calendriers" at bounding box center [104, 131] width 208 height 77
